Goal: Information Seeking & Learning: Understand process/instructions

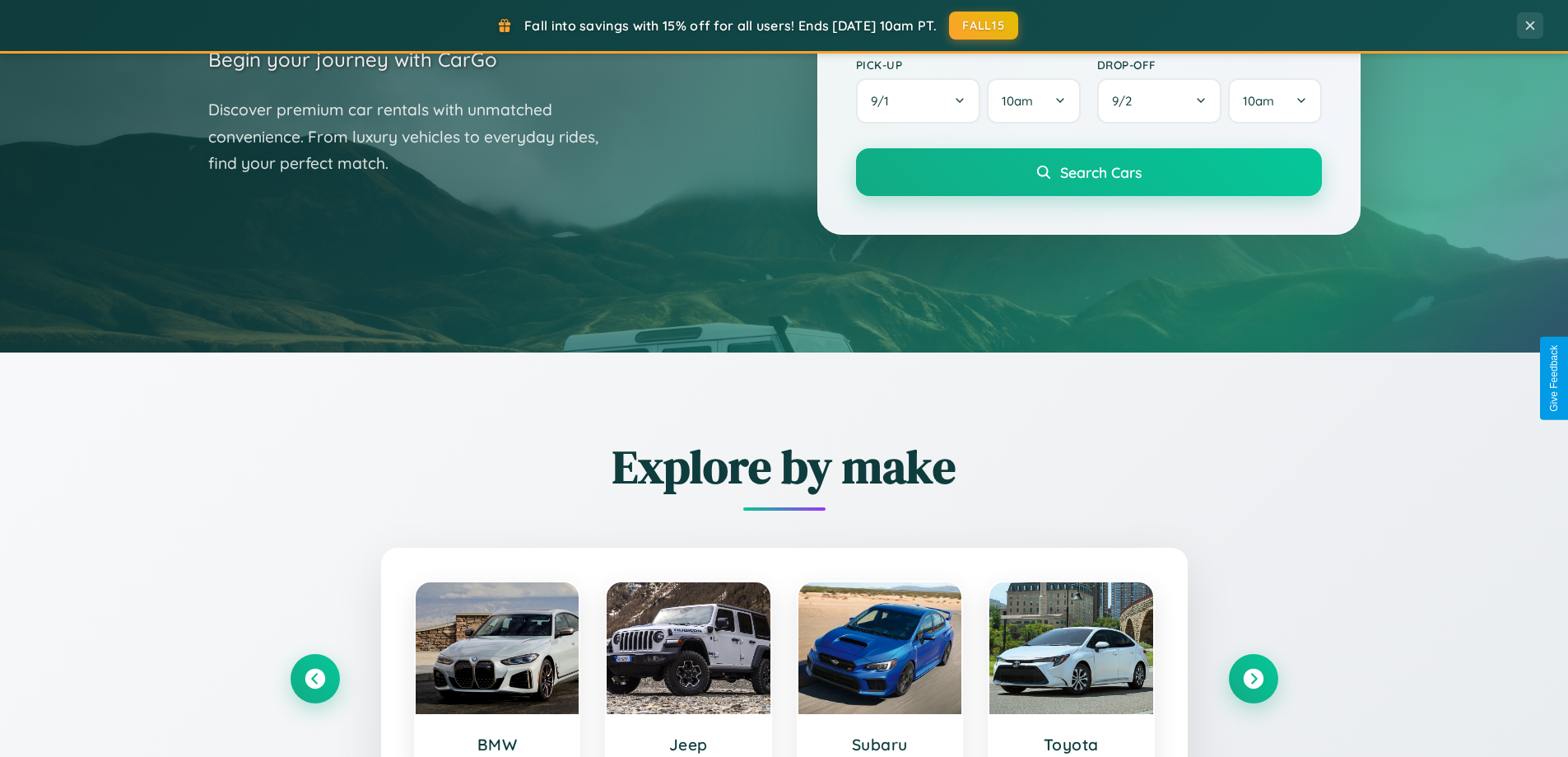
scroll to position [710, 0]
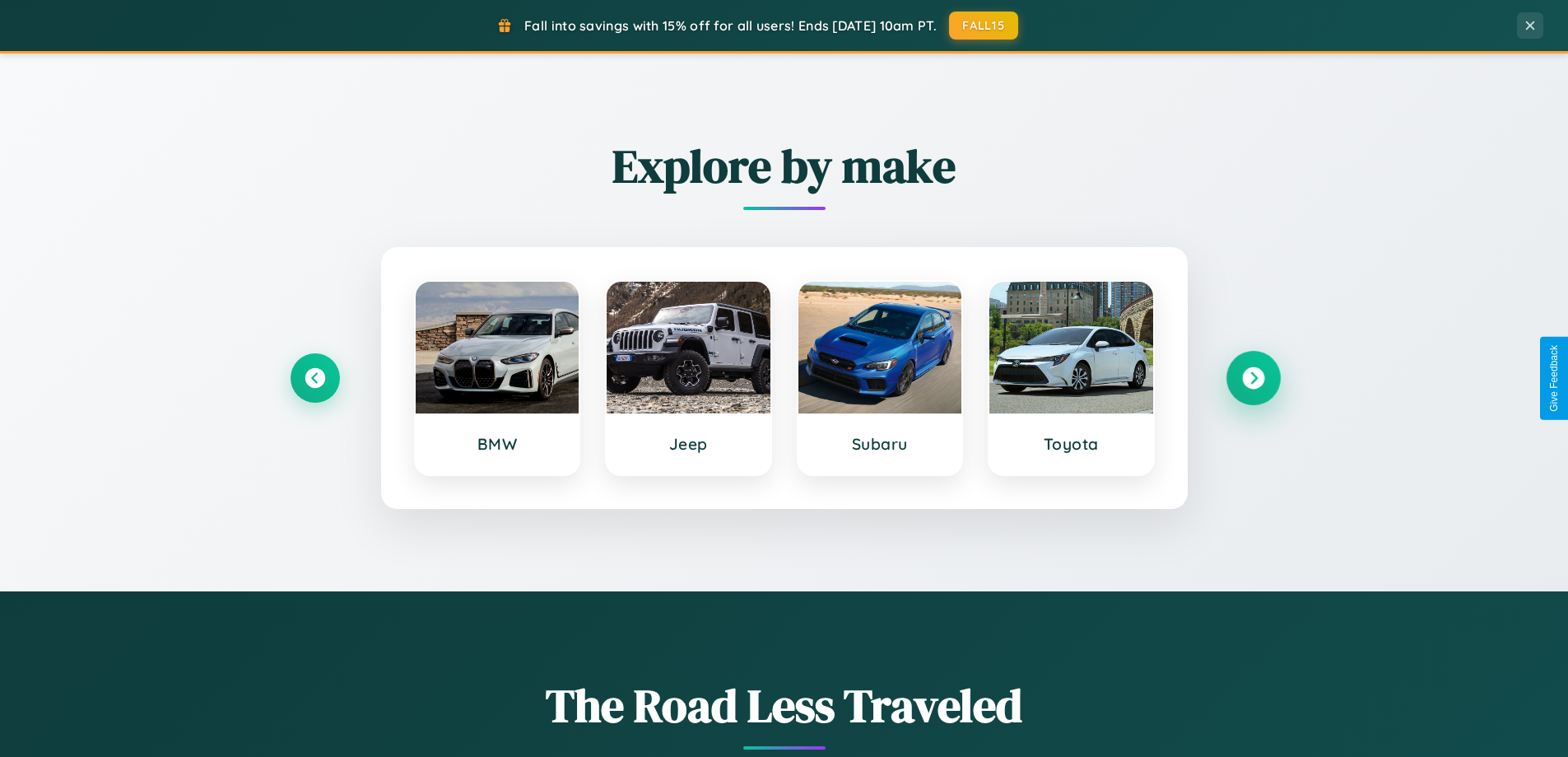
click at [1252, 378] on icon at bounding box center [1253, 378] width 22 height 22
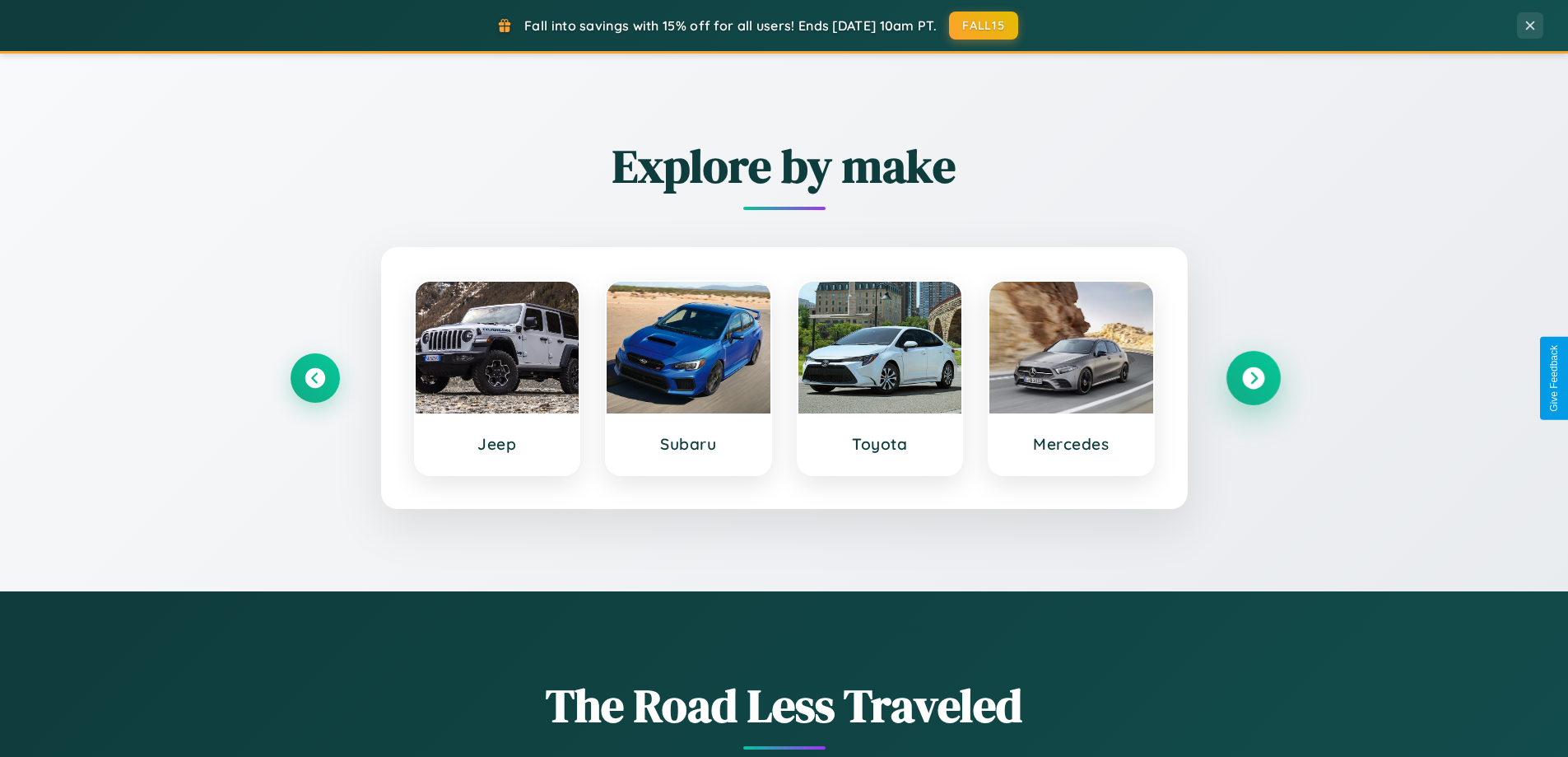
click at [1252, 378] on icon at bounding box center [1253, 378] width 22 height 22
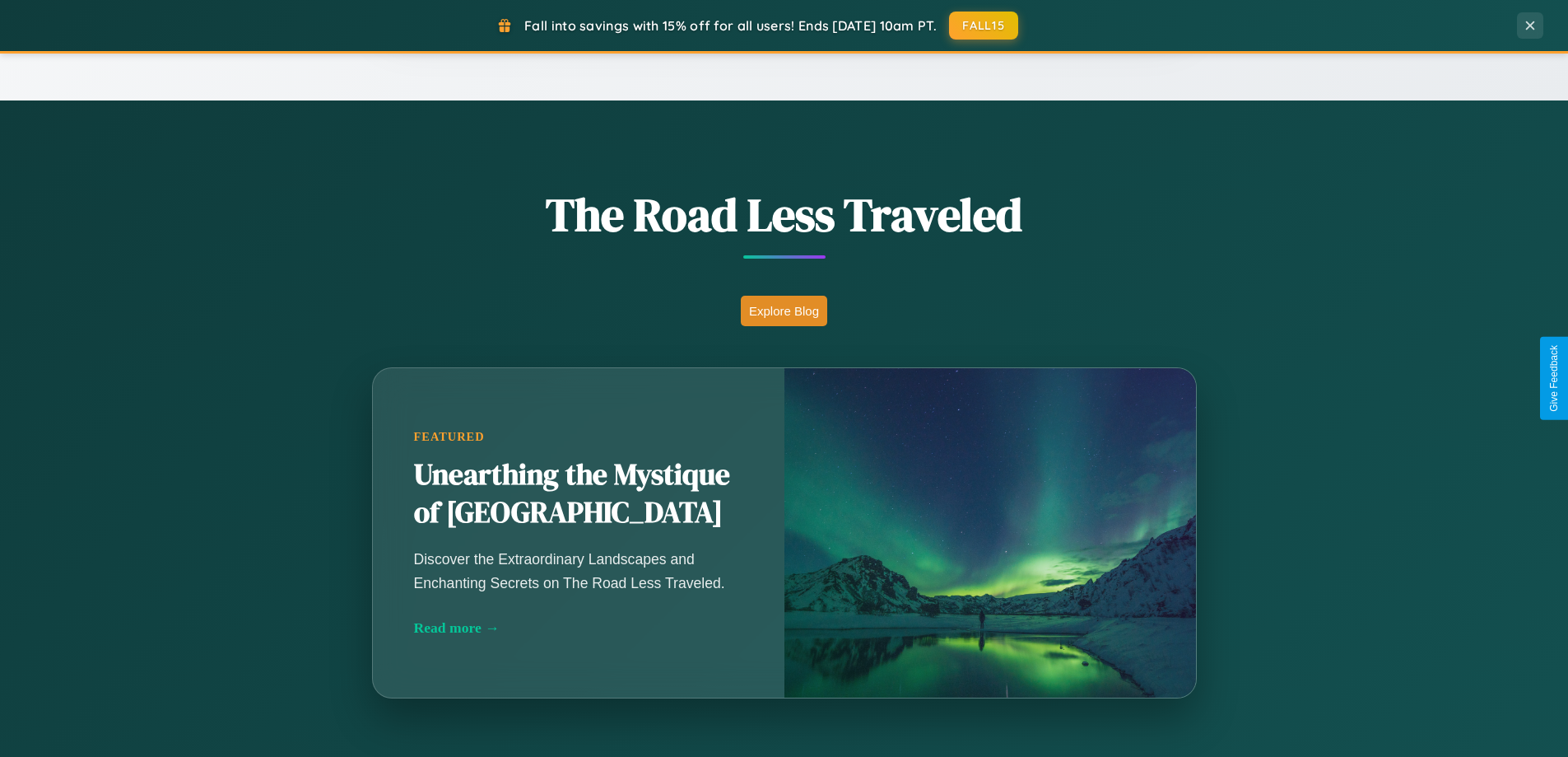
scroll to position [3169, 0]
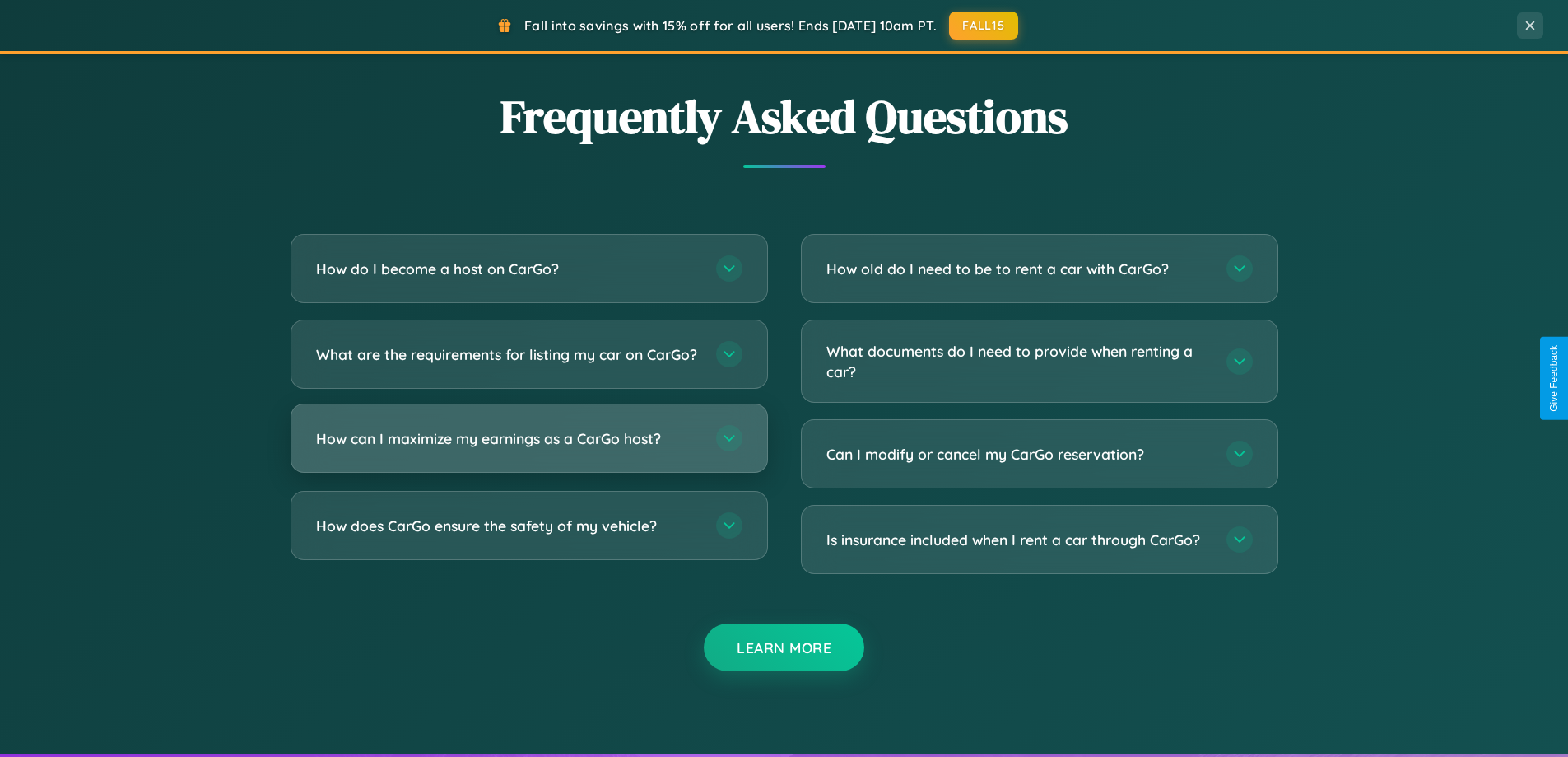
click at [529, 449] on h3 "How can I maximize my earnings as a CarGo host?" at bounding box center [507, 438] width 383 height 21
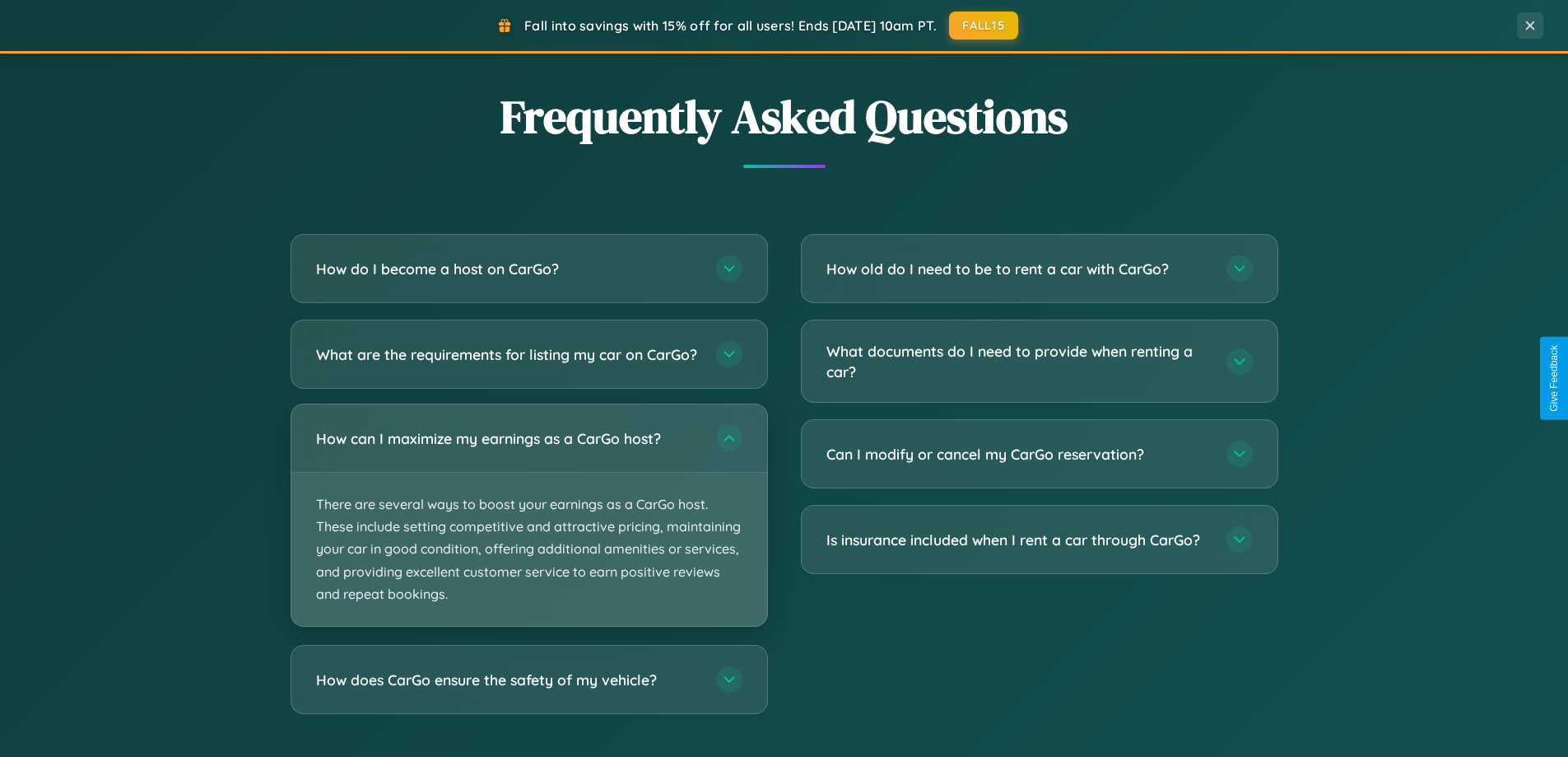
click at [529, 529] on p "There are several ways to boost your earnings as a CarGo host. These include se…" at bounding box center [530, 550] width 476 height 153
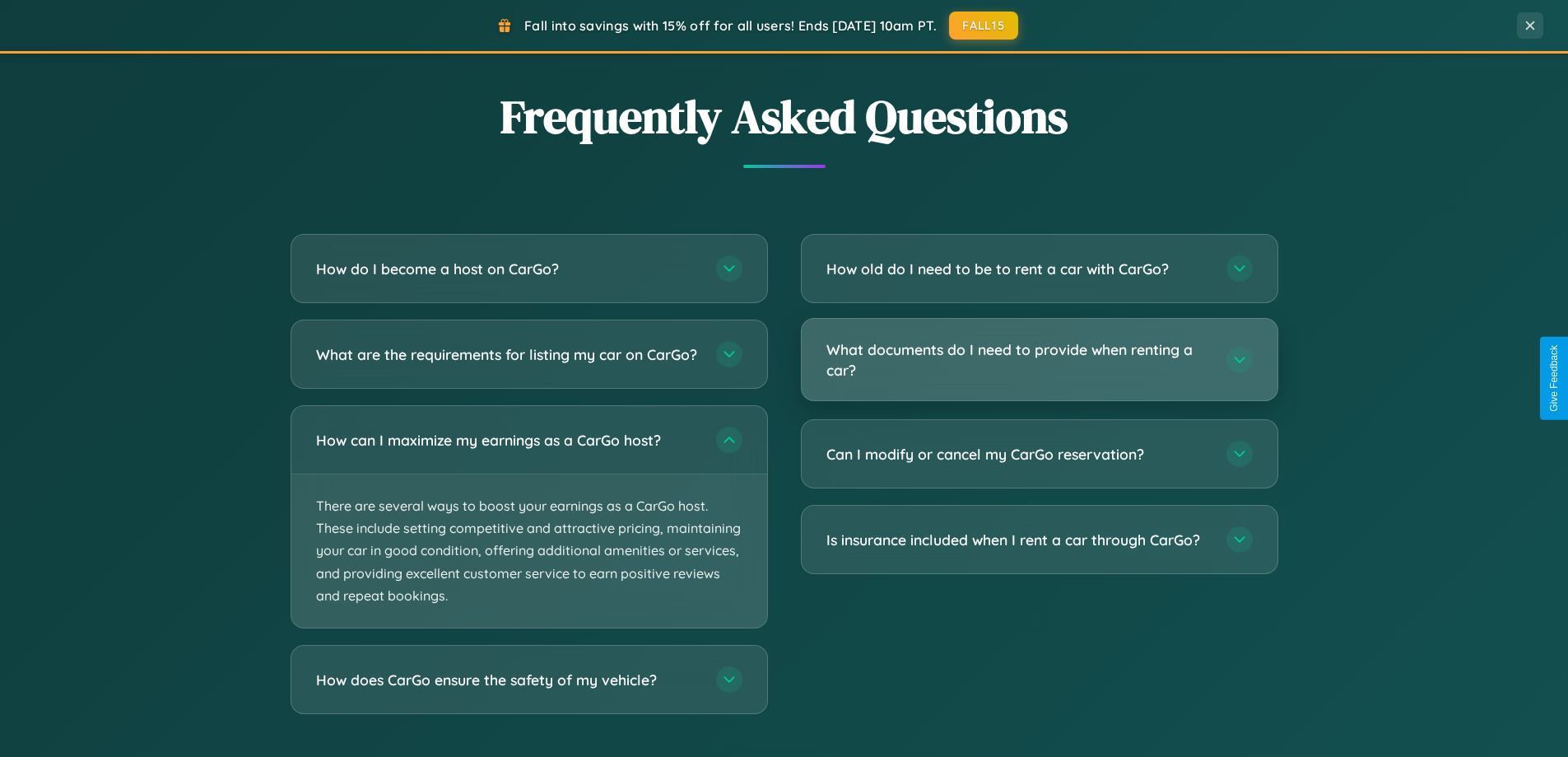
click at [1038, 361] on h3 "What documents do I need to provide when renting a car?" at bounding box center [1017, 360] width 383 height 41
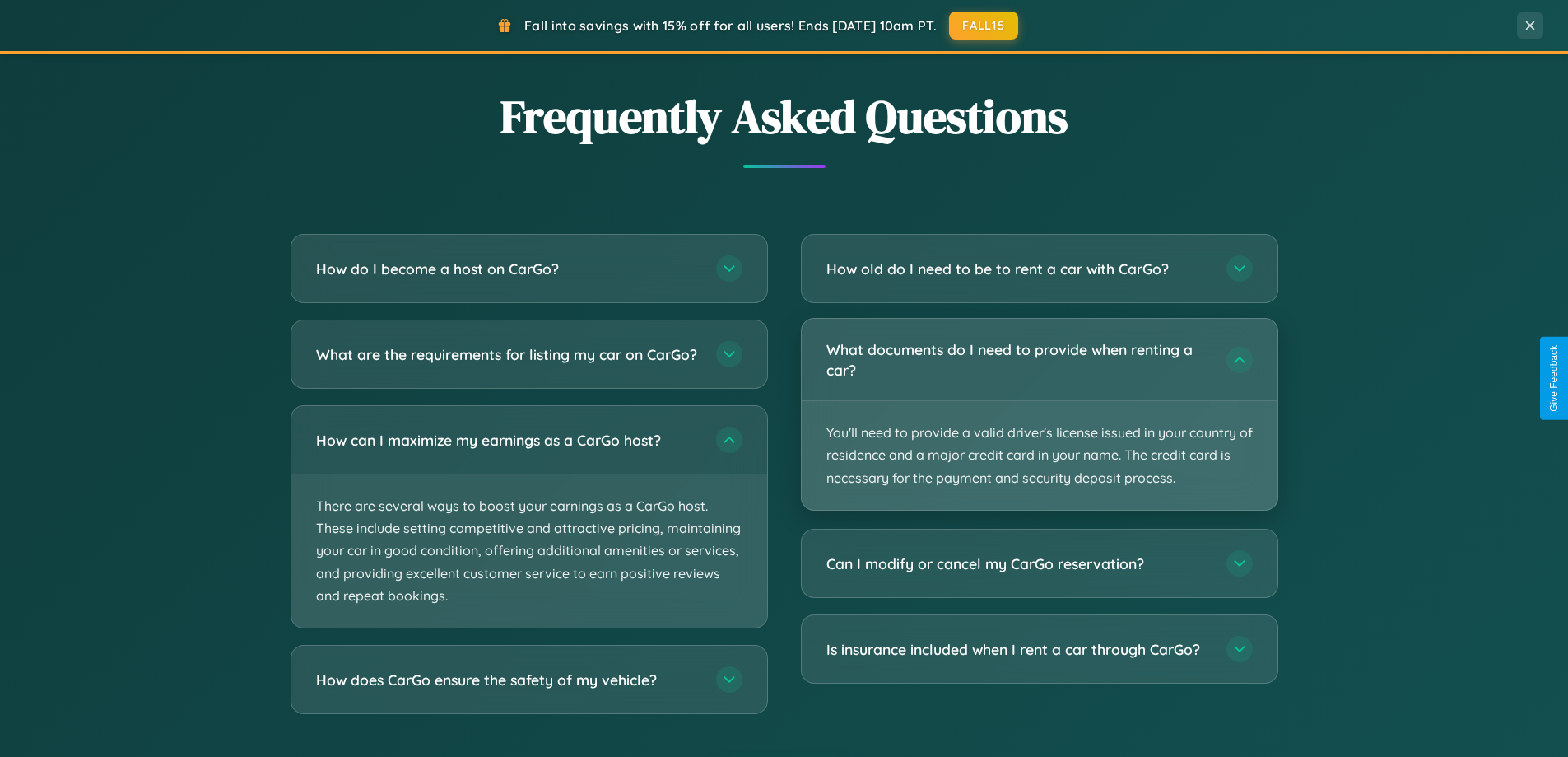
click at [1038, 413] on p "You'll need to provide a valid driver's license issued in your country of resid…" at bounding box center [1039, 455] width 476 height 109
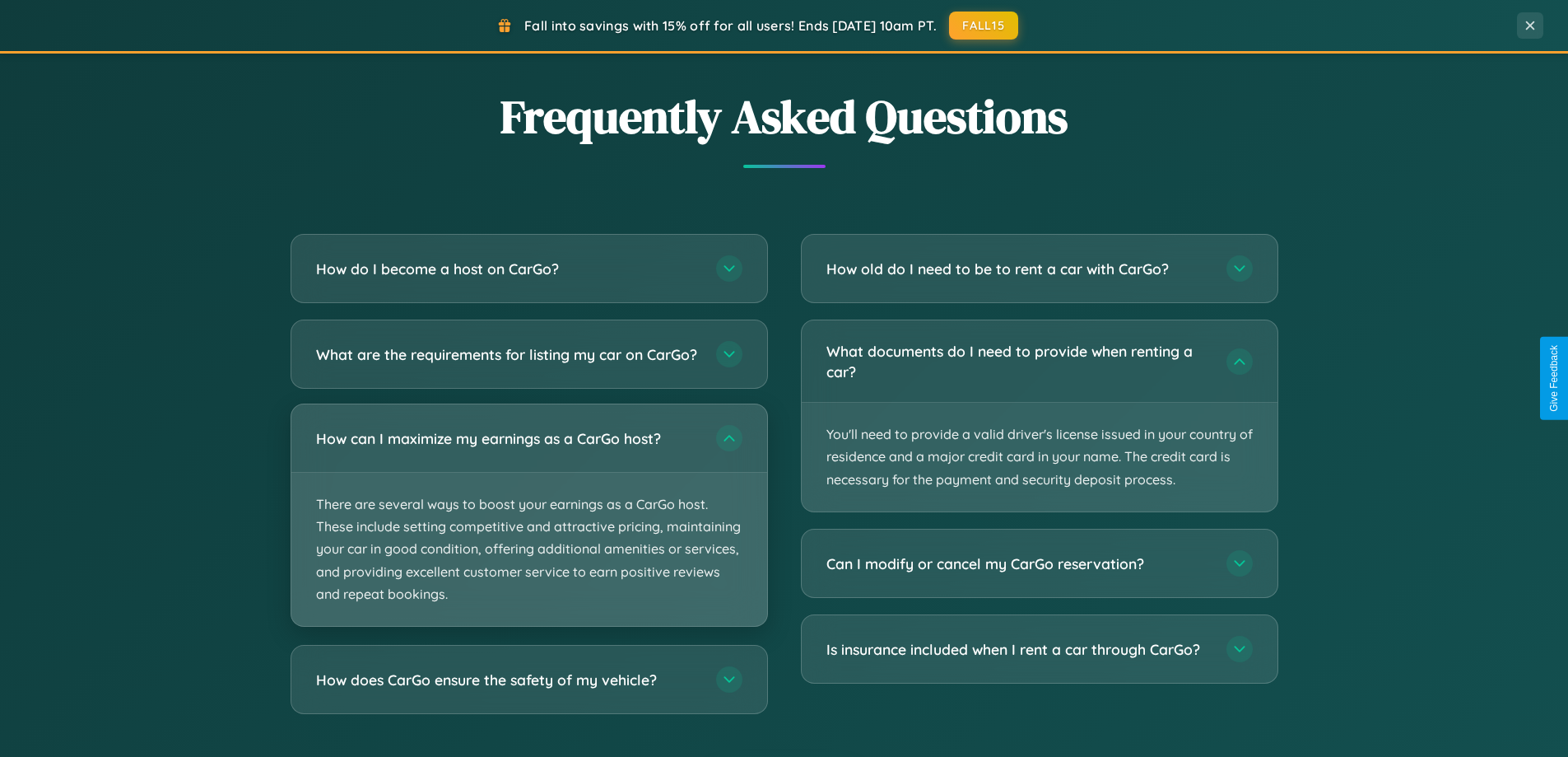
click at [529, 530] on p "There are several ways to boost your earnings as a CarGo host. These include se…" at bounding box center [530, 550] width 476 height 153
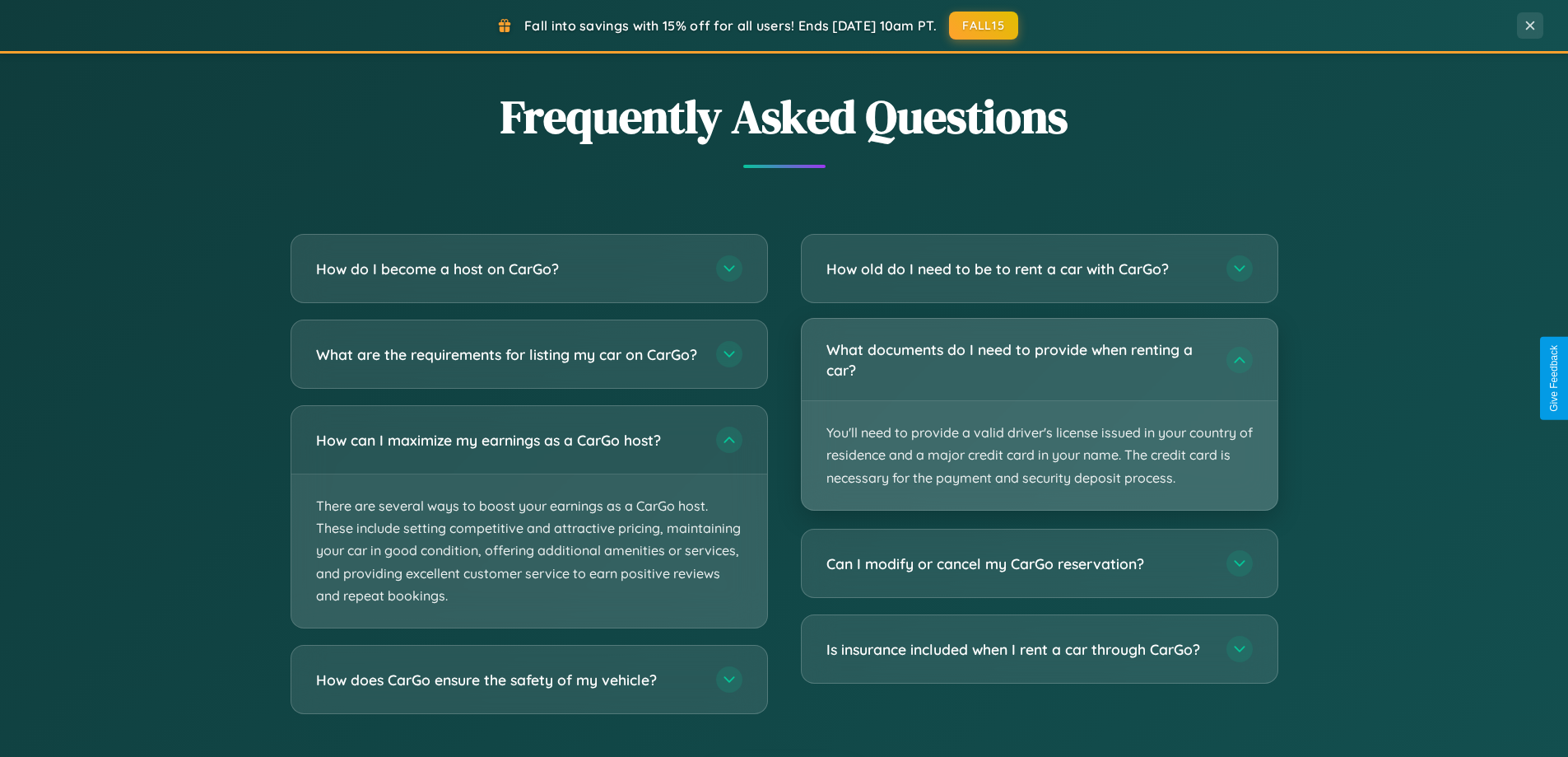
click at [1038, 415] on p "You'll need to provide a valid driver's license issued in your country of resid…" at bounding box center [1039, 455] width 476 height 109
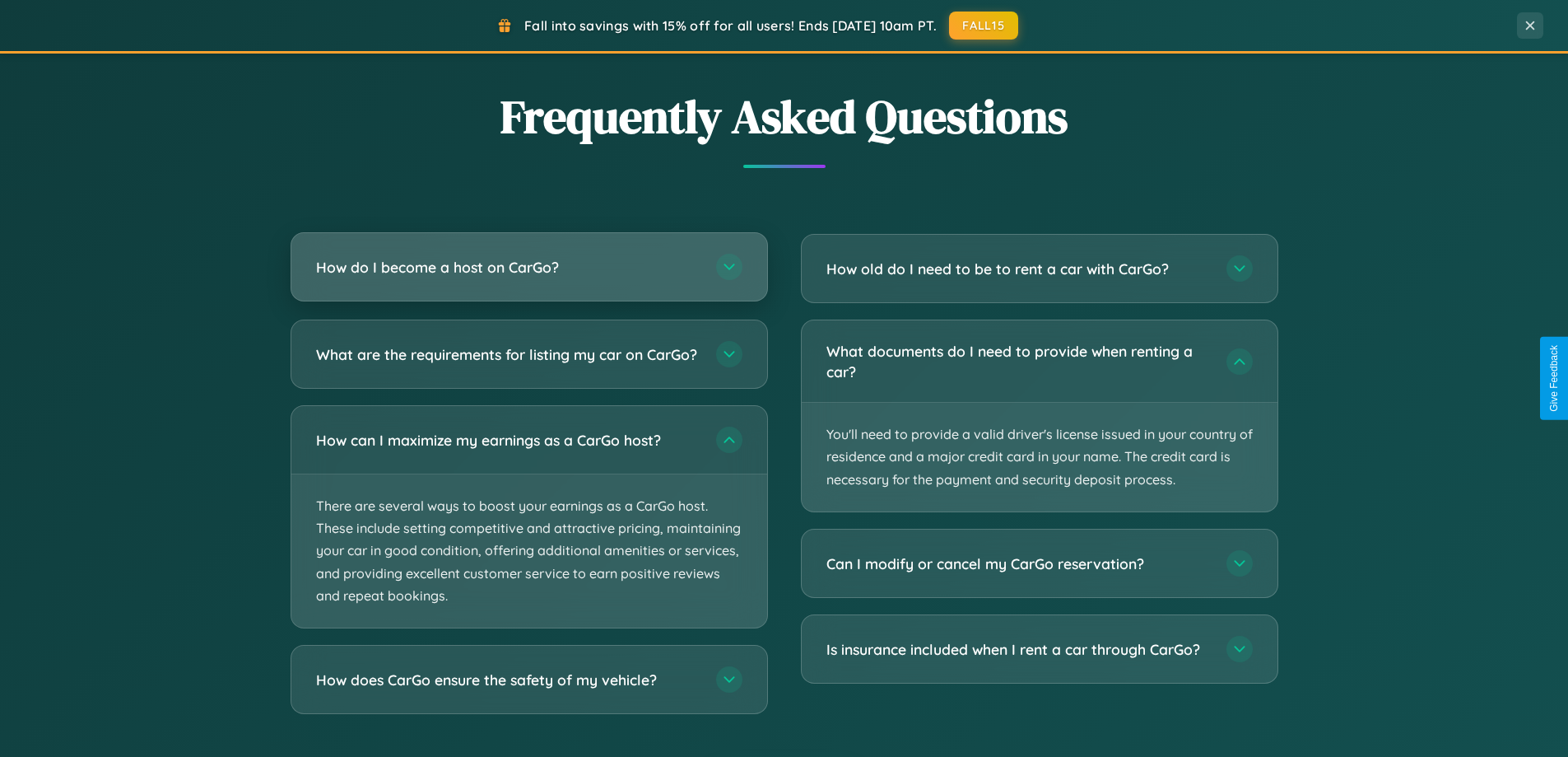
click at [529, 267] on h3 "How do I become a host on CarGo?" at bounding box center [507, 267] width 383 height 21
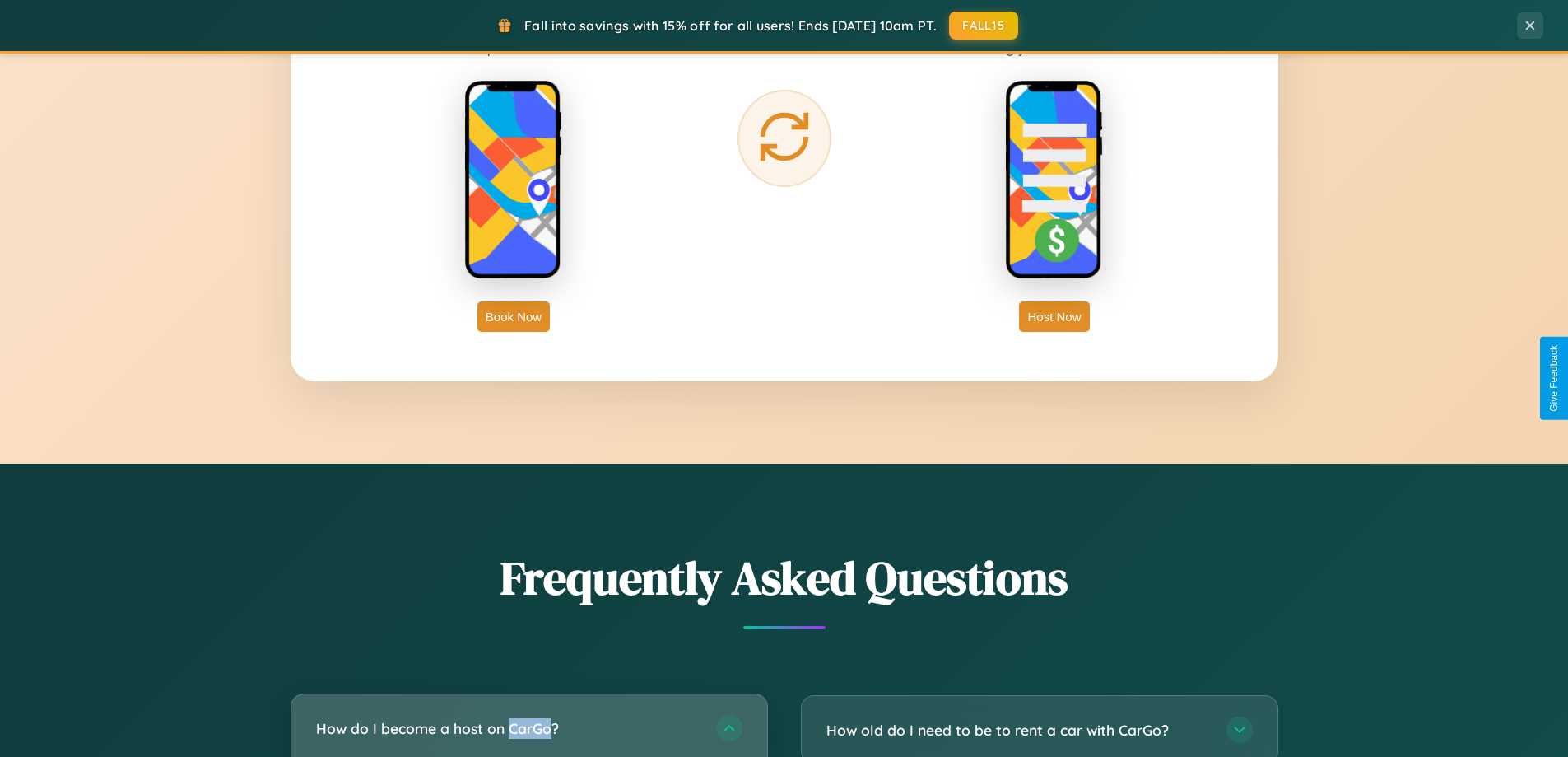
scroll to position [2647, 0]
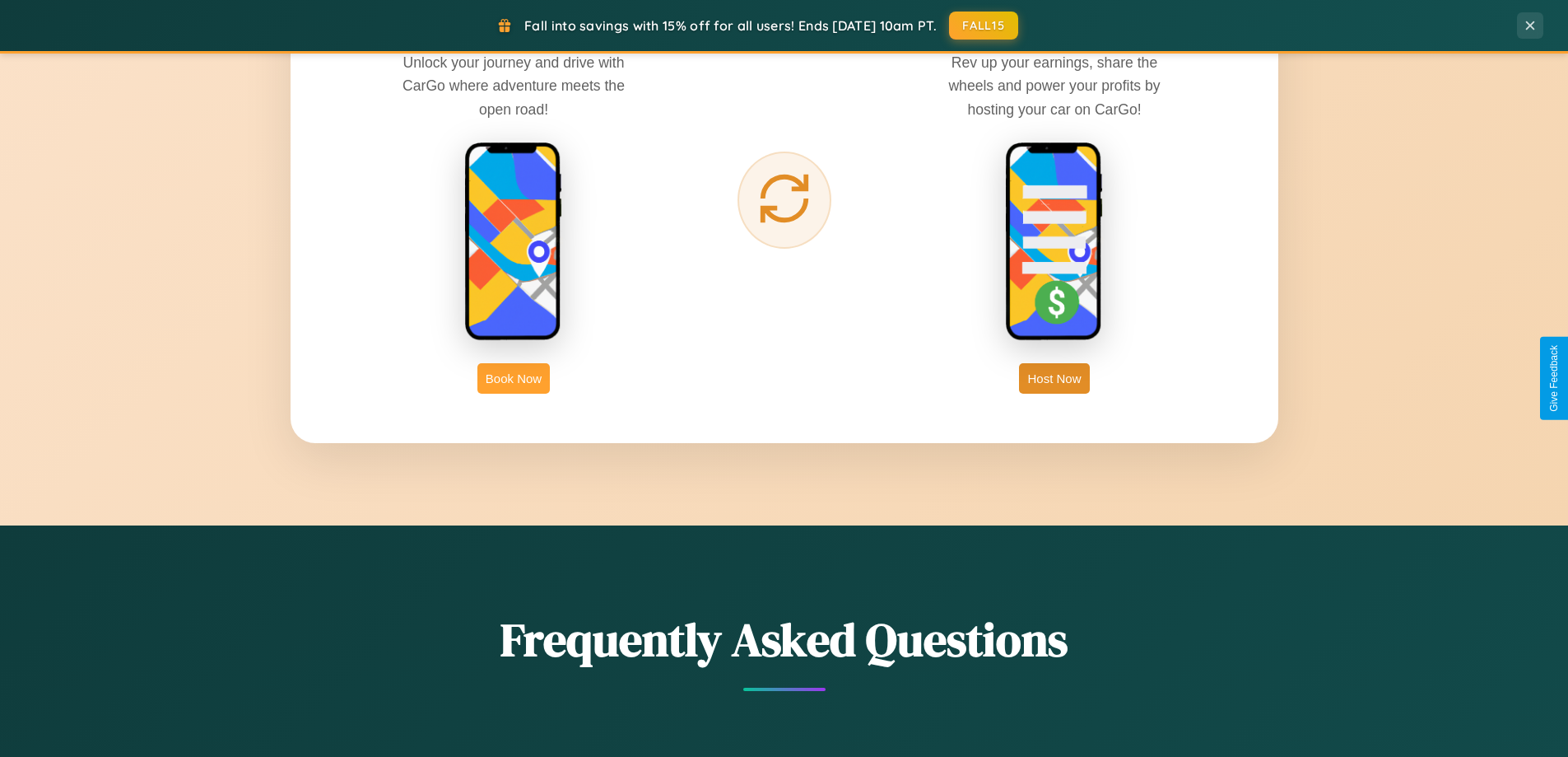
click at [514, 378] on button "Book Now" at bounding box center [514, 378] width 73 height 31
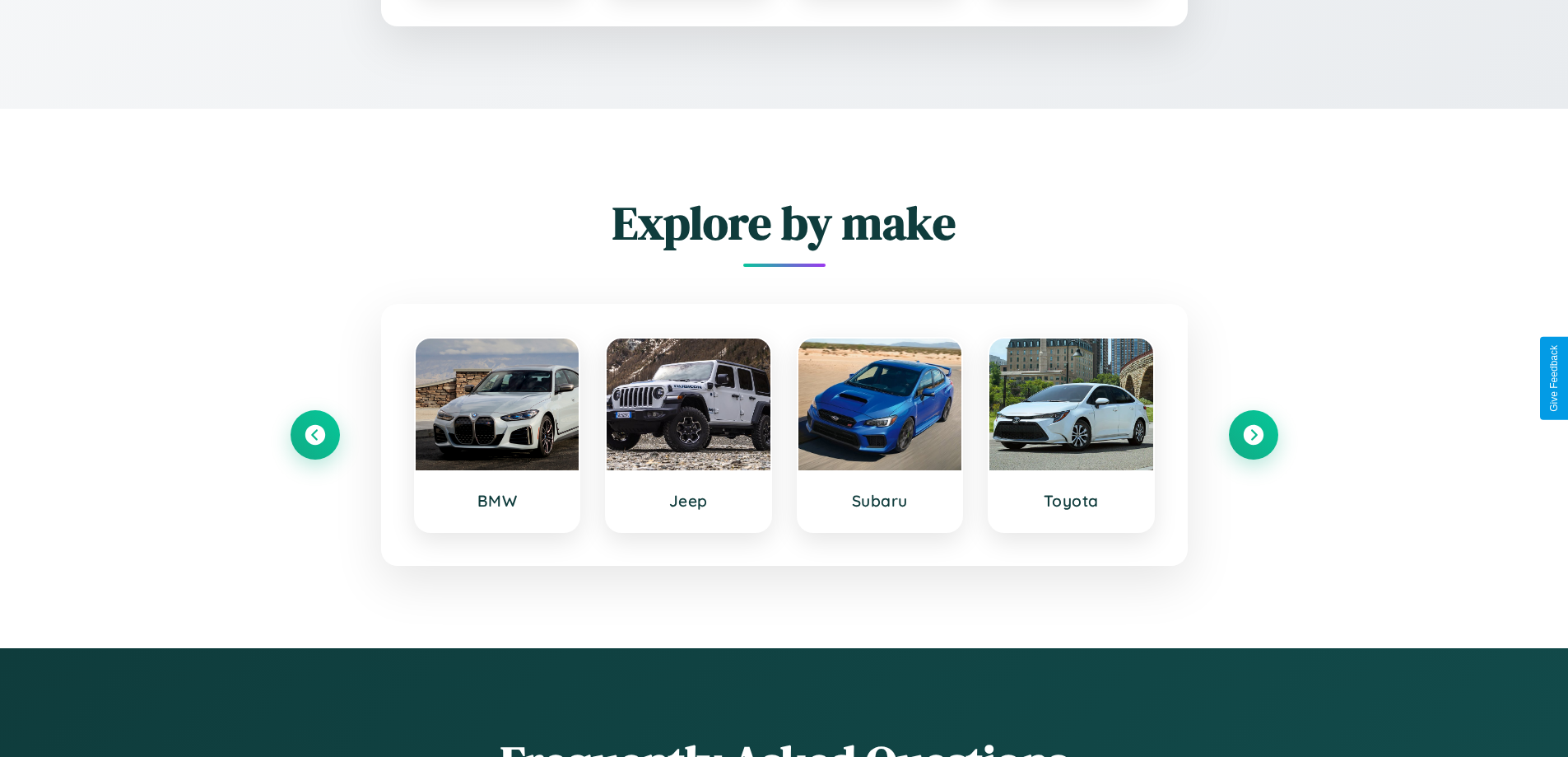
scroll to position [1373, 0]
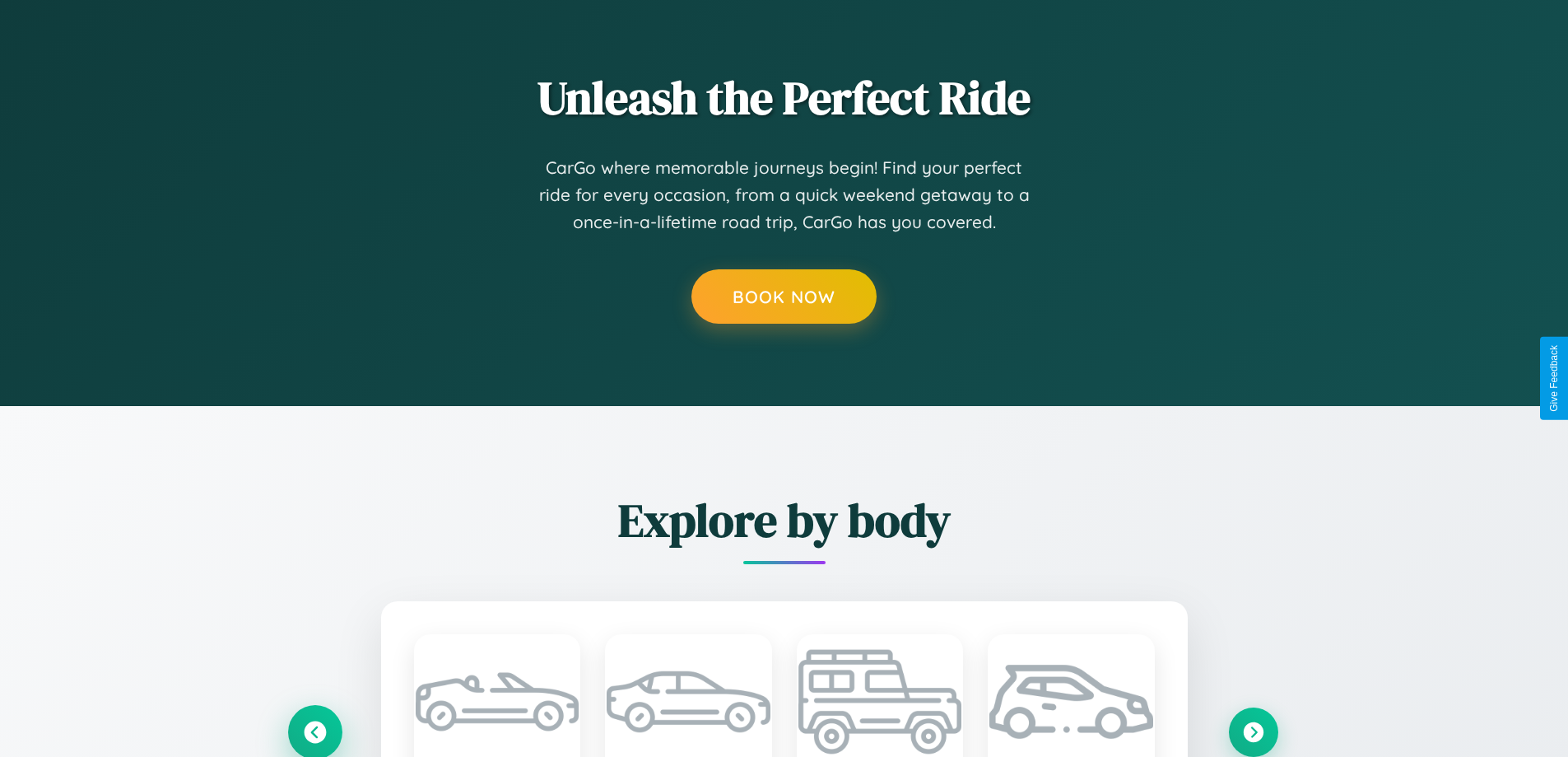
click at [315, 731] on icon at bounding box center [315, 731] width 22 height 22
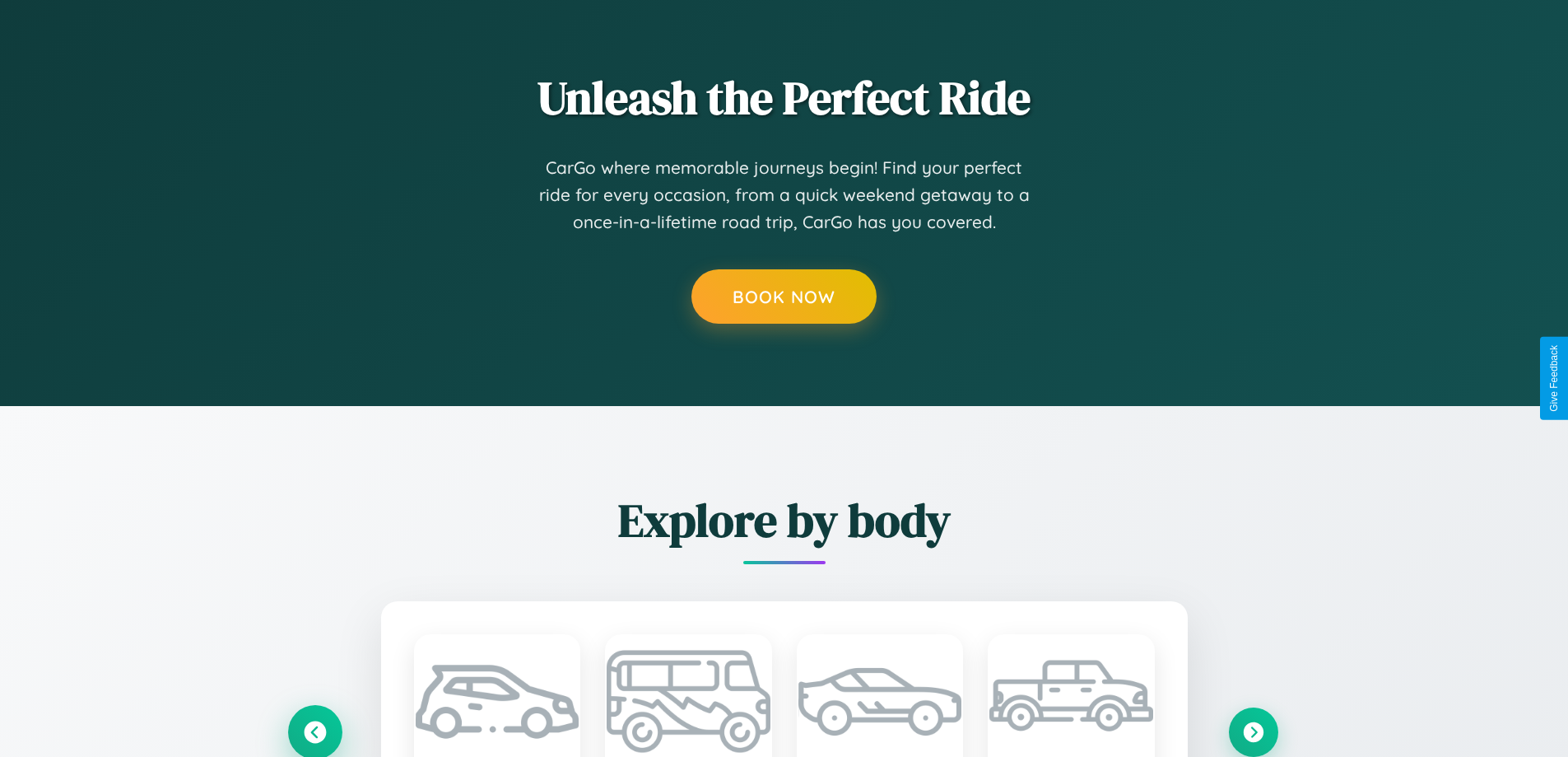
click at [315, 731] on icon at bounding box center [315, 731] width 22 height 22
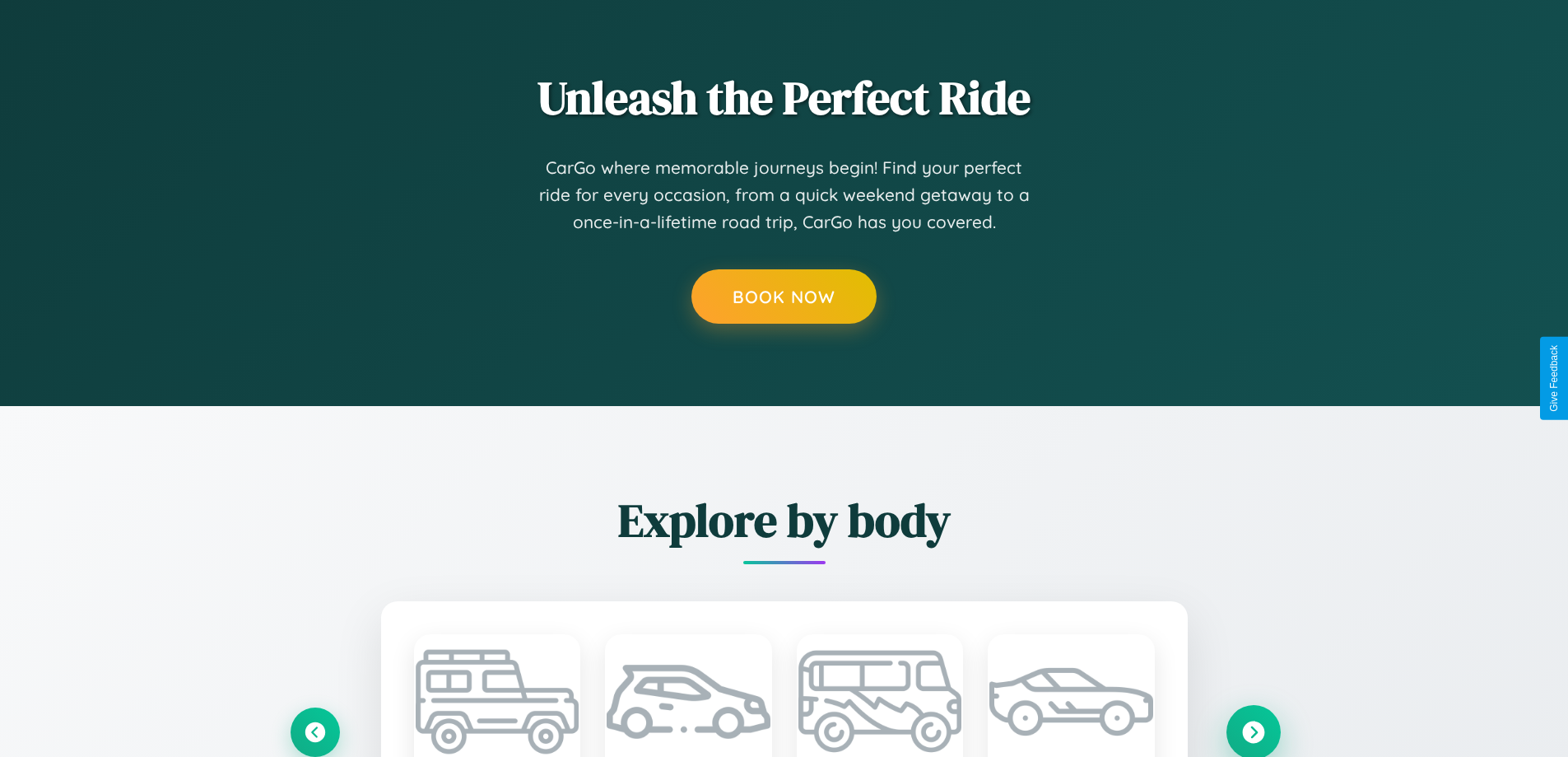
scroll to position [1372, 0]
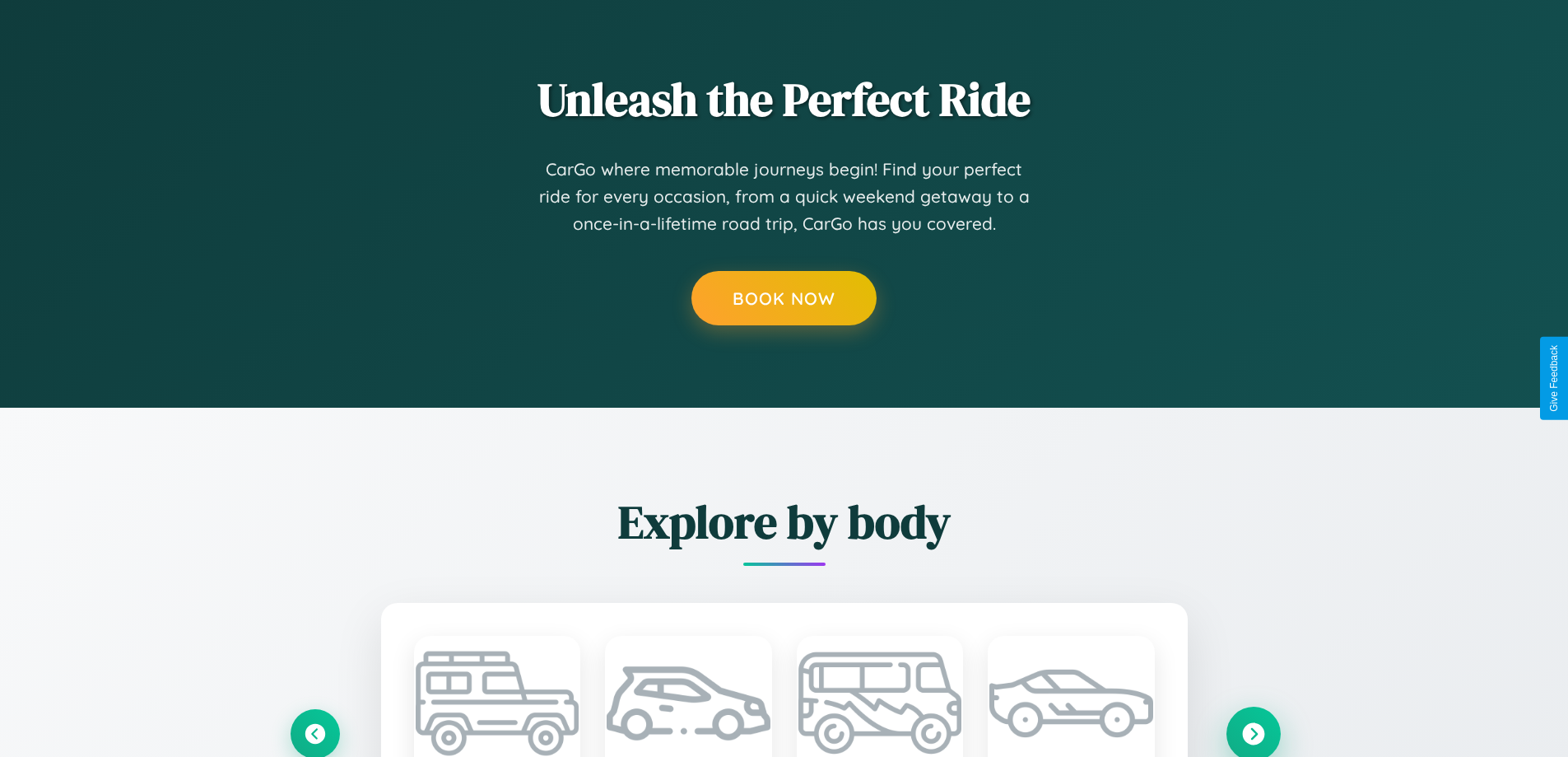
click at [1252, 733] on icon at bounding box center [1253, 733] width 22 height 22
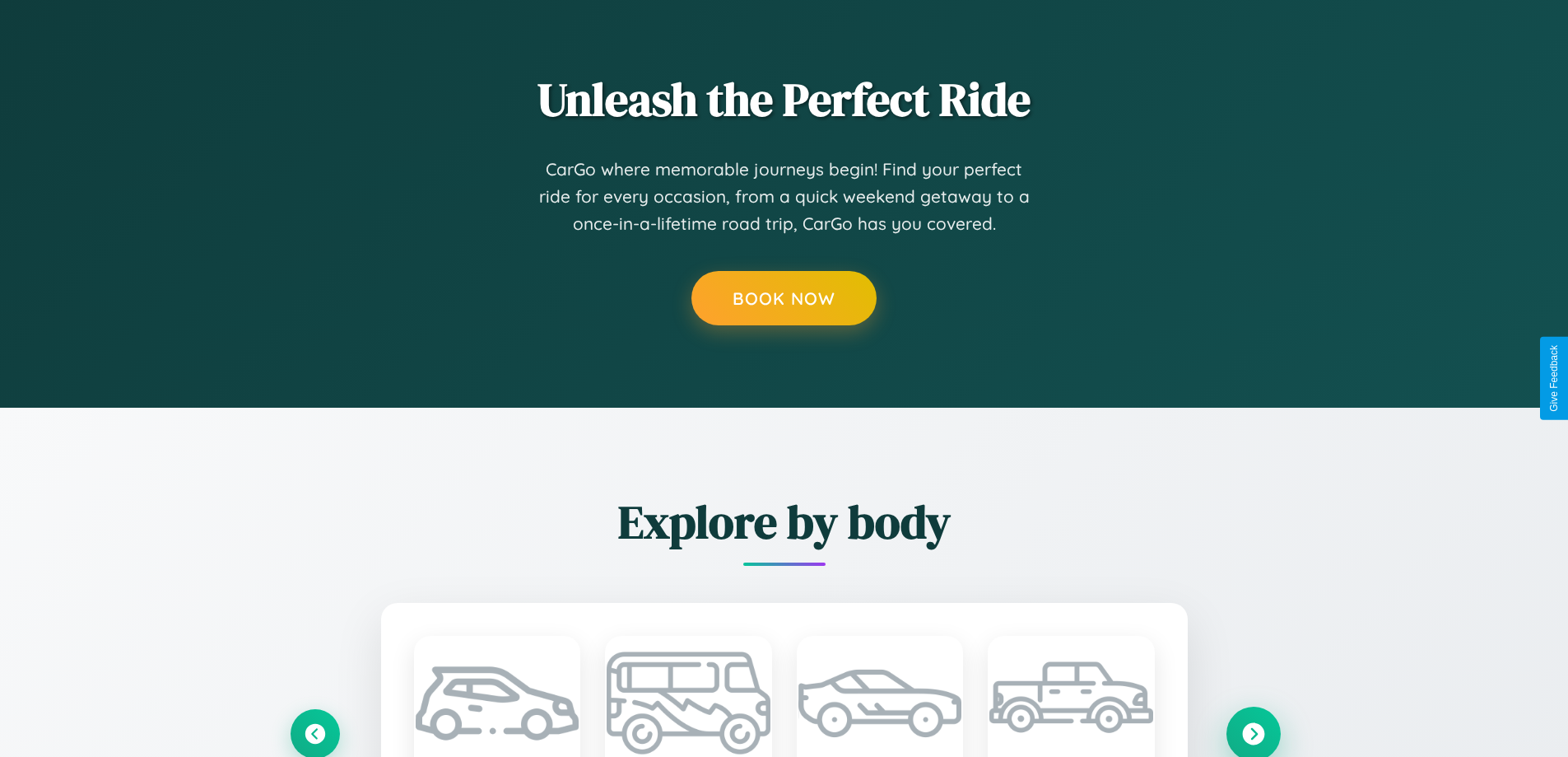
scroll to position [0, 0]
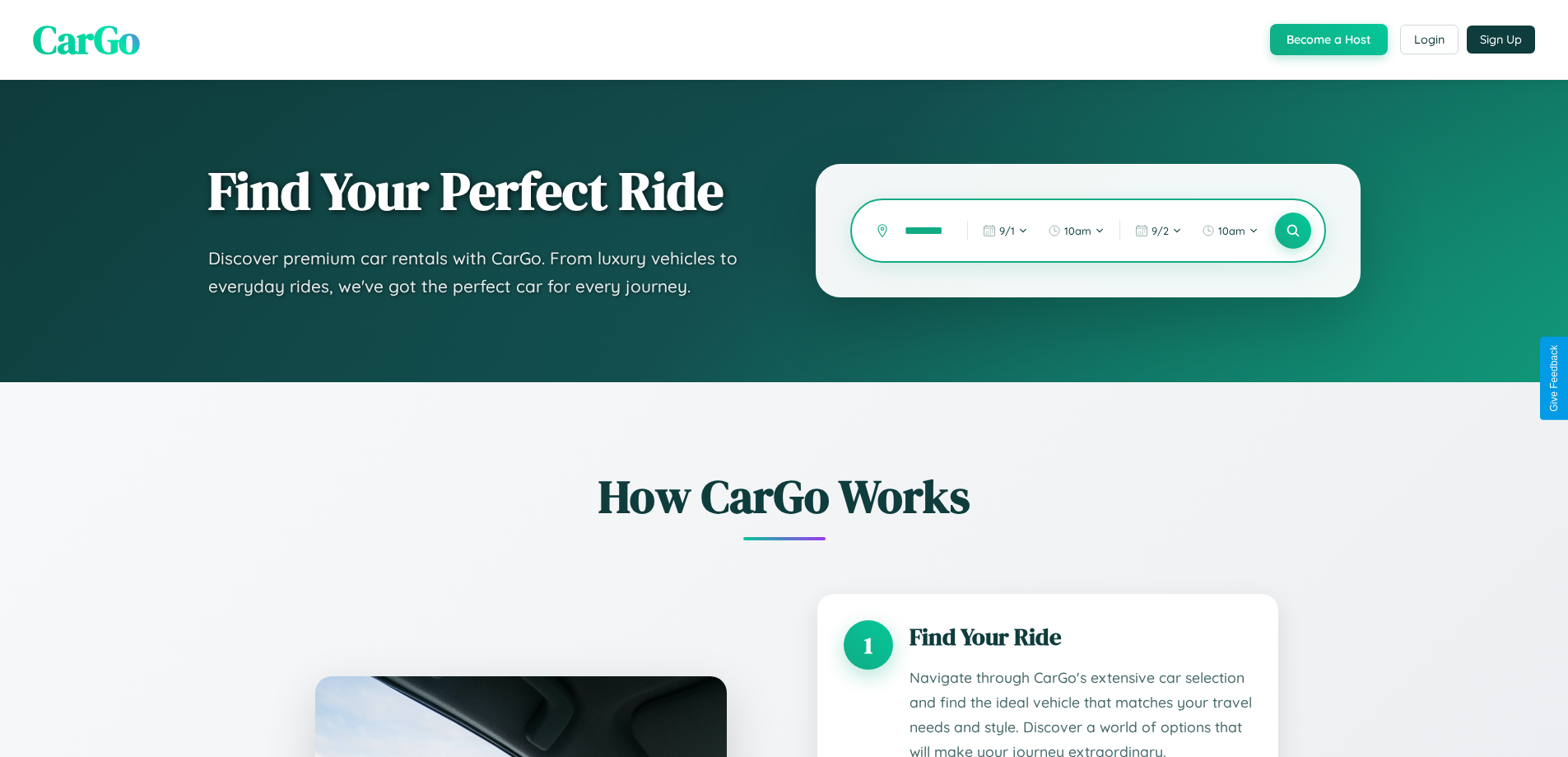
type input "*********"
